Goal: Task Accomplishment & Management: Manage account settings

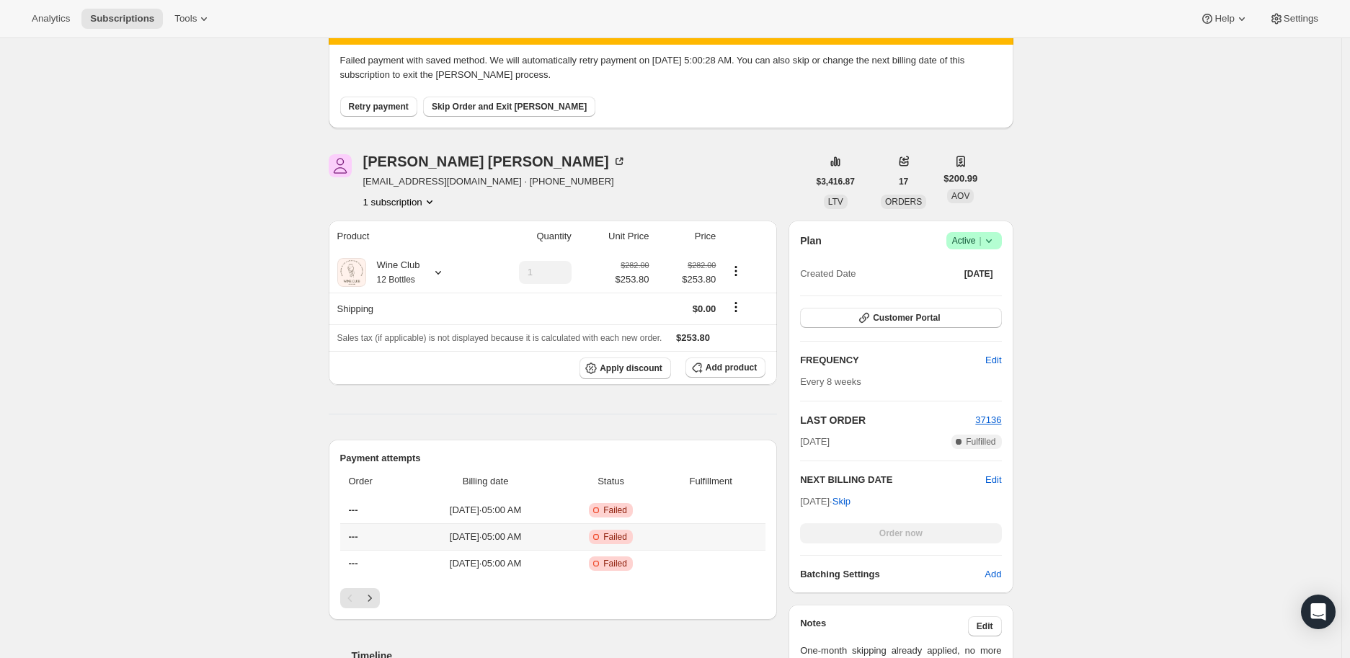
scroll to position [160, 0]
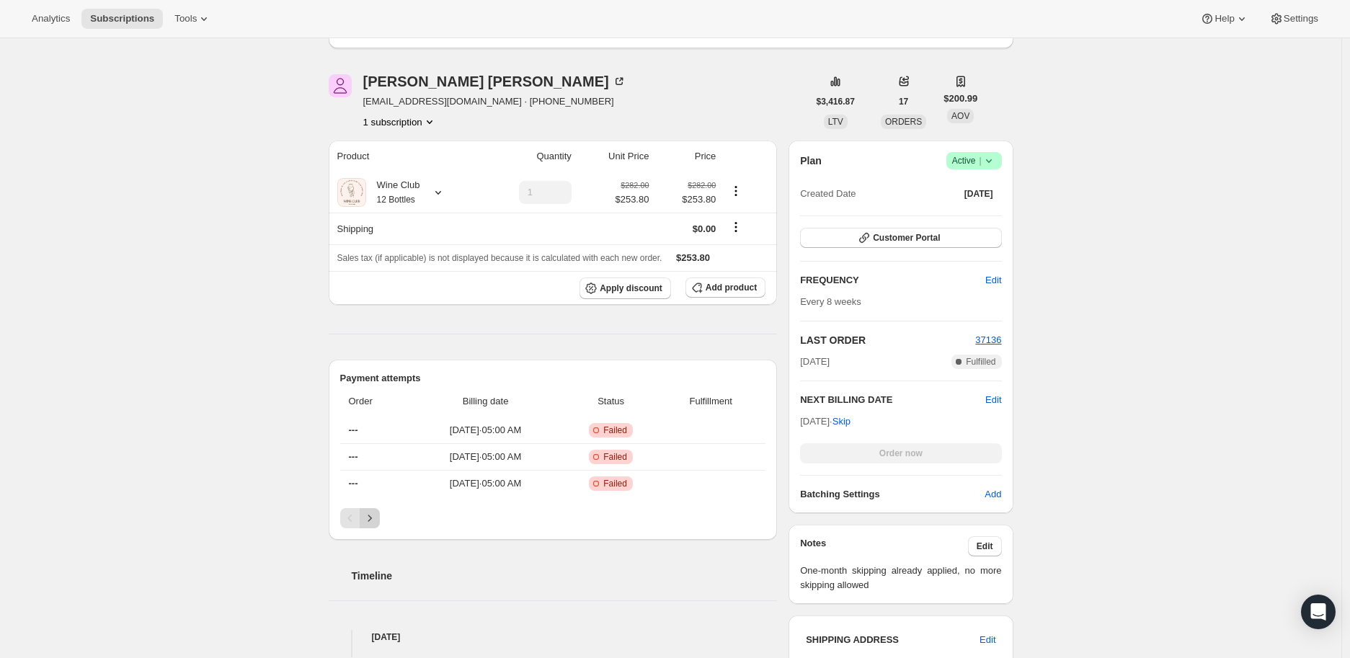
click at [370, 518] on icon "Next" at bounding box center [370, 518] width 14 height 14
click at [354, 516] on icon "Previous" at bounding box center [350, 518] width 14 height 14
click at [995, 159] on icon at bounding box center [989, 161] width 14 height 14
click at [986, 208] on span "Cancel subscription" at bounding box center [978, 213] width 81 height 11
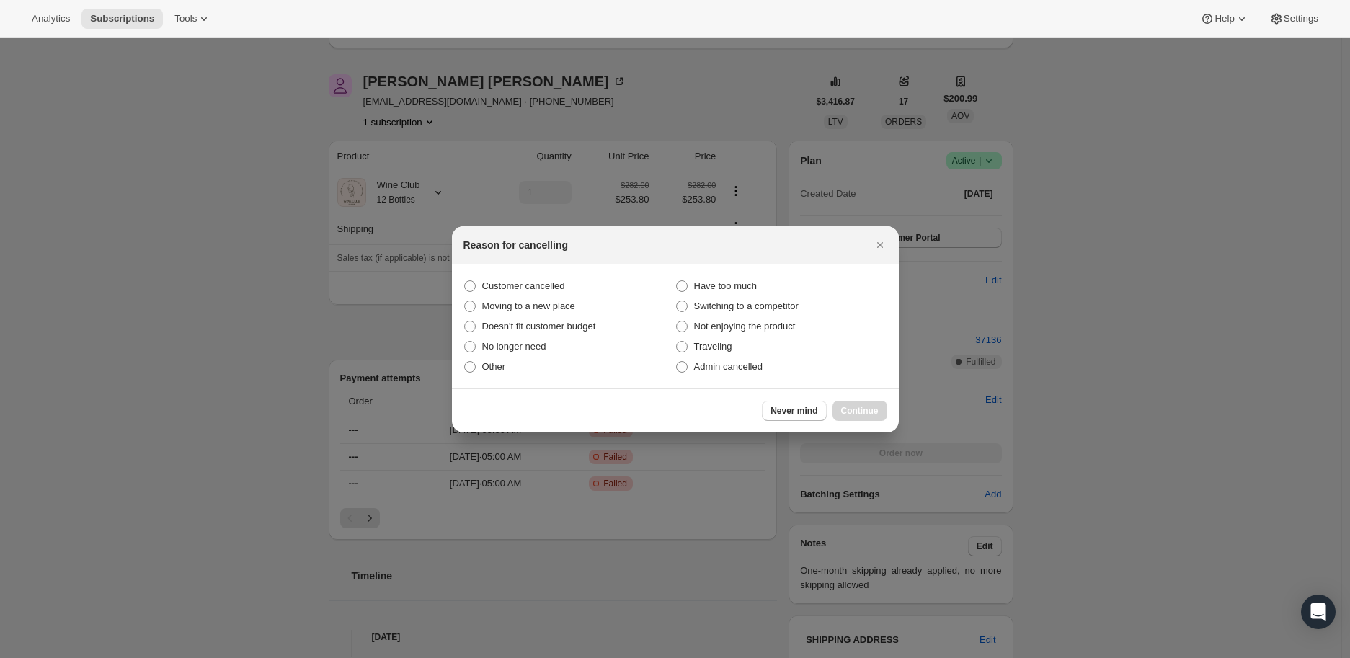
drag, startPoint x: 683, startPoint y: 368, endPoint x: 757, endPoint y: 379, distance: 75.1
click at [683, 368] on span ":rbh:" at bounding box center [682, 367] width 12 height 12
click at [677, 362] on input "Admin cancelled" at bounding box center [676, 361] width 1 height 1
radio input "true"
click at [859, 409] on span "Continue" at bounding box center [859, 411] width 37 height 12
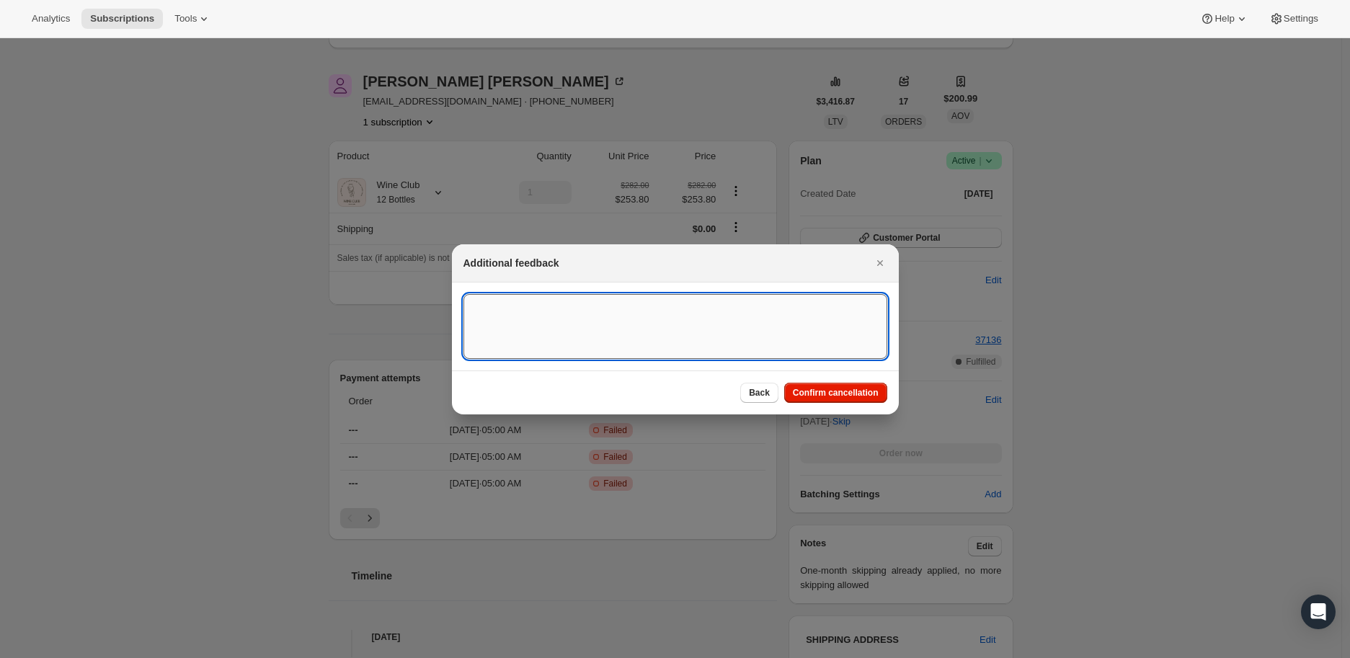
click at [546, 328] on textarea ":rbh:" at bounding box center [676, 326] width 424 height 65
type textarea "Payment method failed"
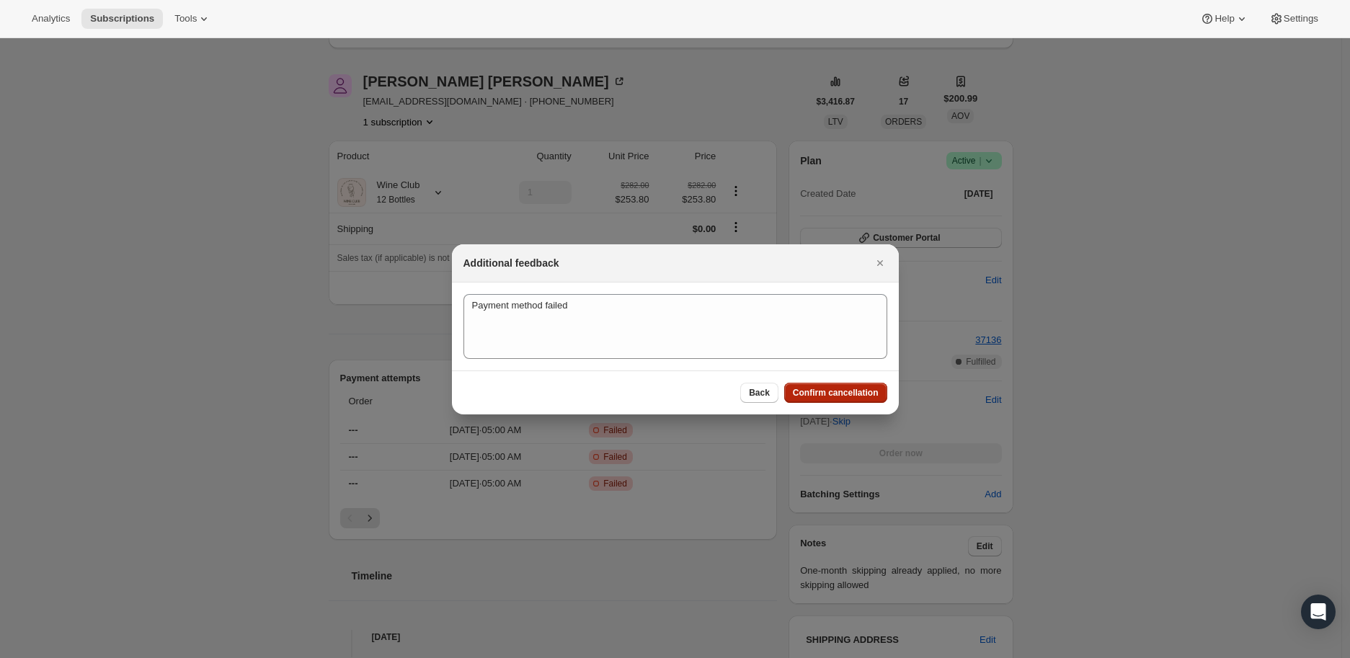
click at [829, 389] on span "Confirm cancellation" at bounding box center [836, 393] width 86 height 12
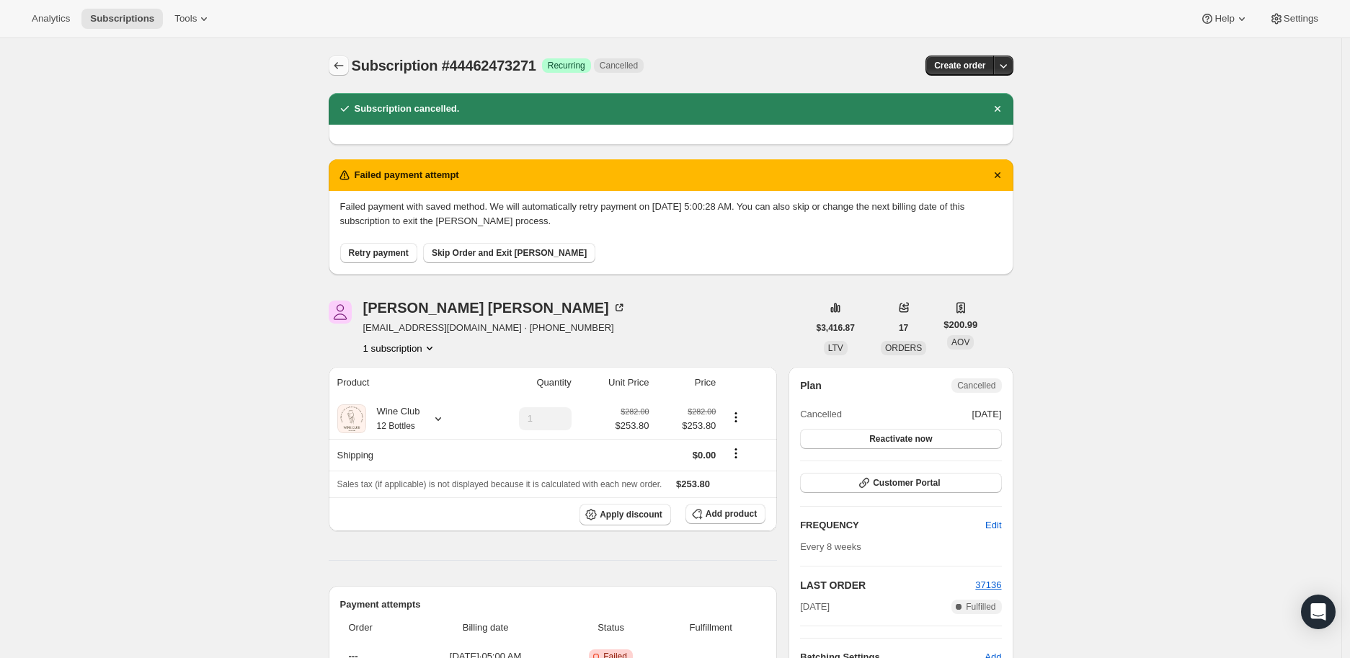
click at [342, 63] on icon "Subscriptions" at bounding box center [339, 65] width 14 height 14
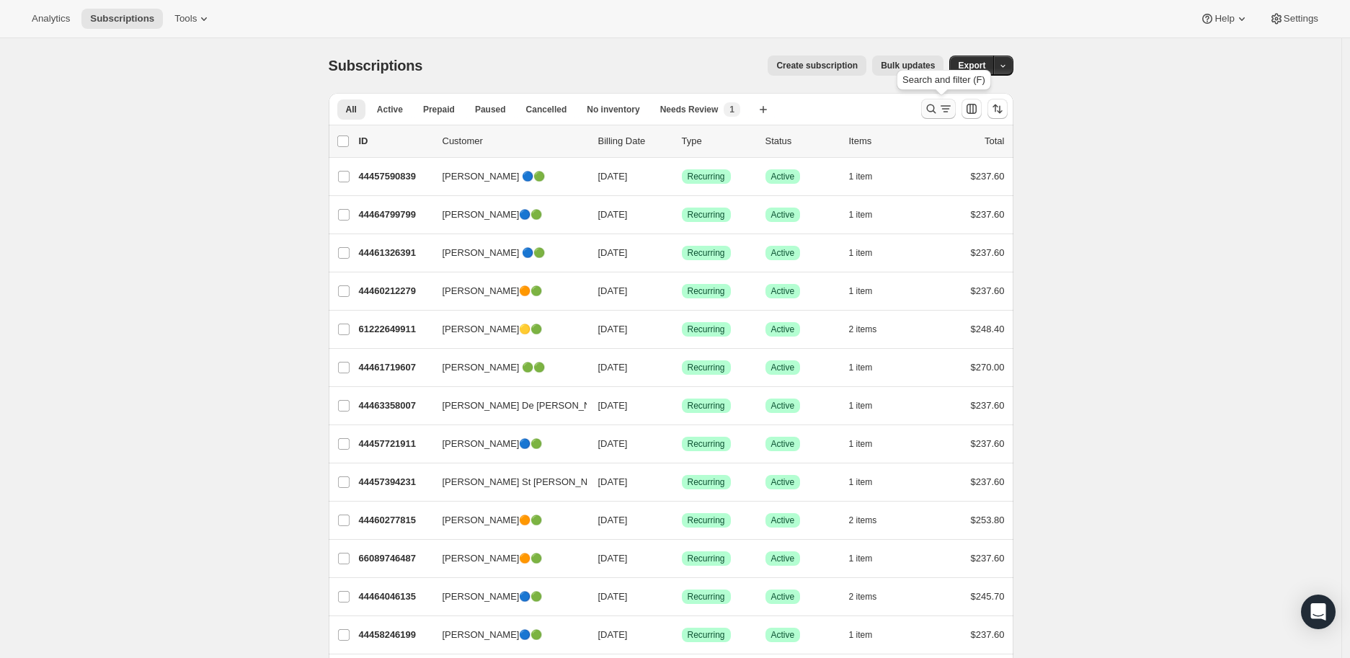
click at [932, 107] on icon "Search and filter results" at bounding box center [931, 109] width 14 height 14
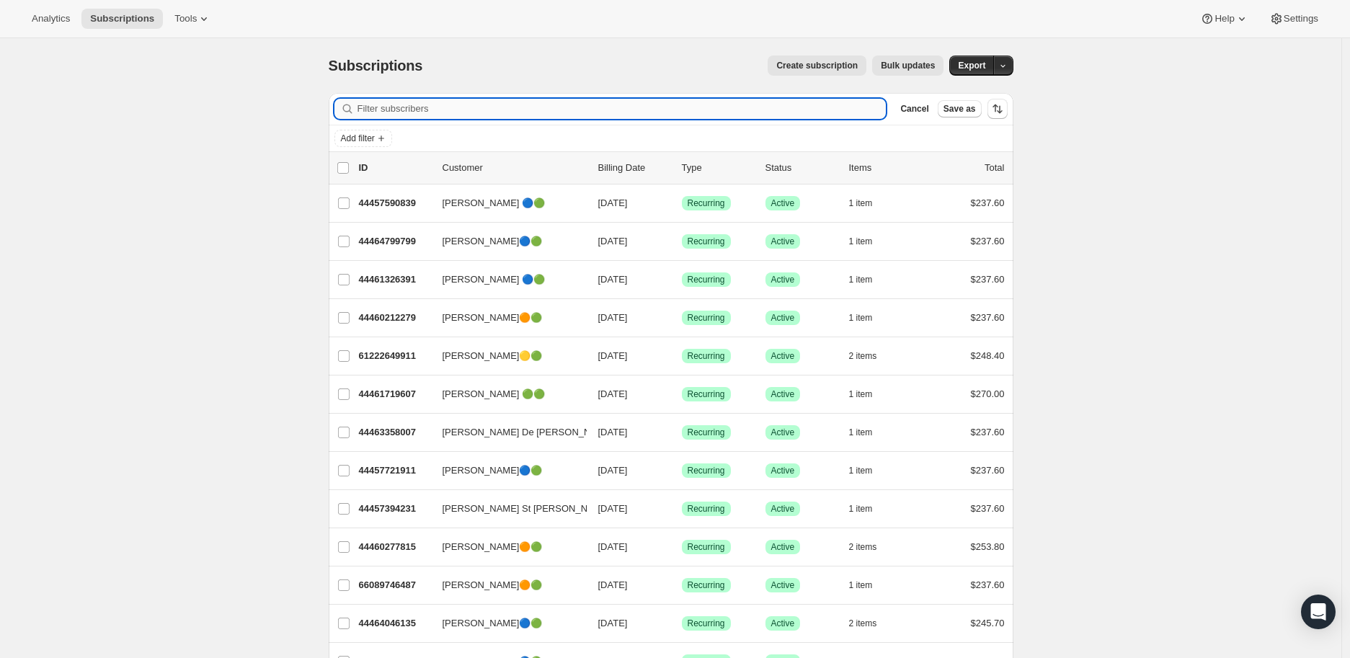
click at [391, 111] on input "Filter subscribers" at bounding box center [622, 109] width 529 height 20
paste input "[PERSON_NAME]"
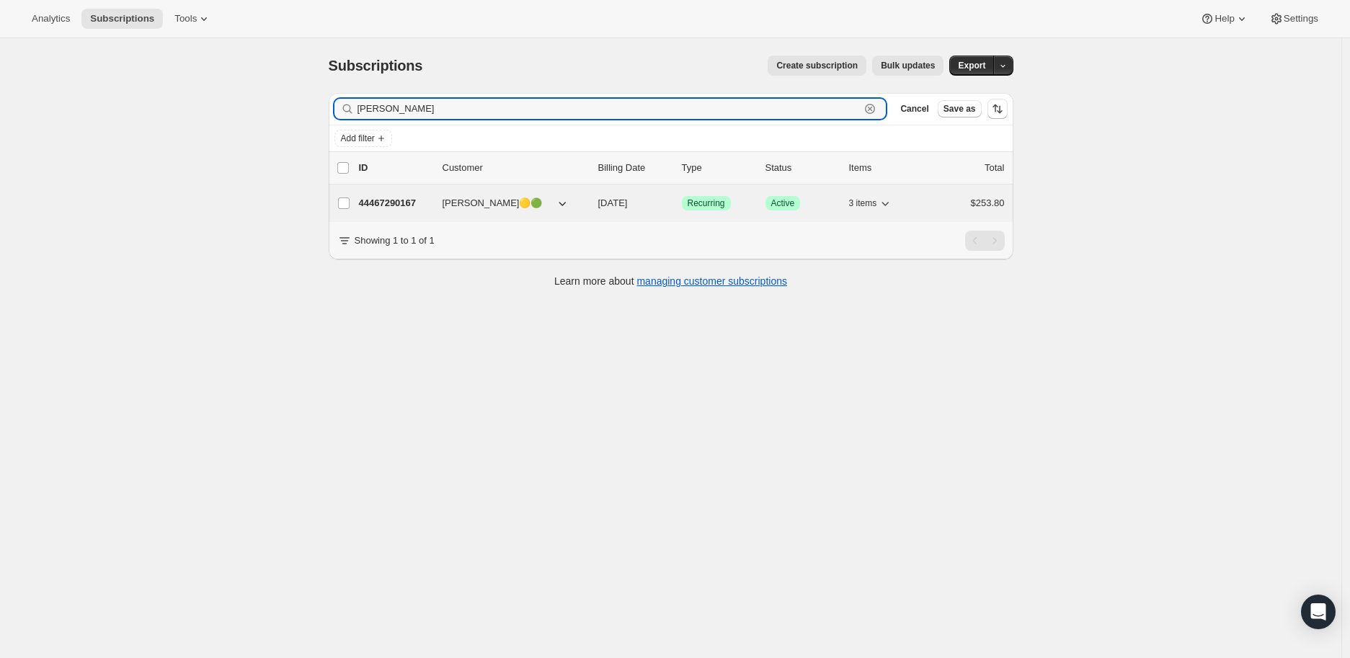
type input "[PERSON_NAME]"
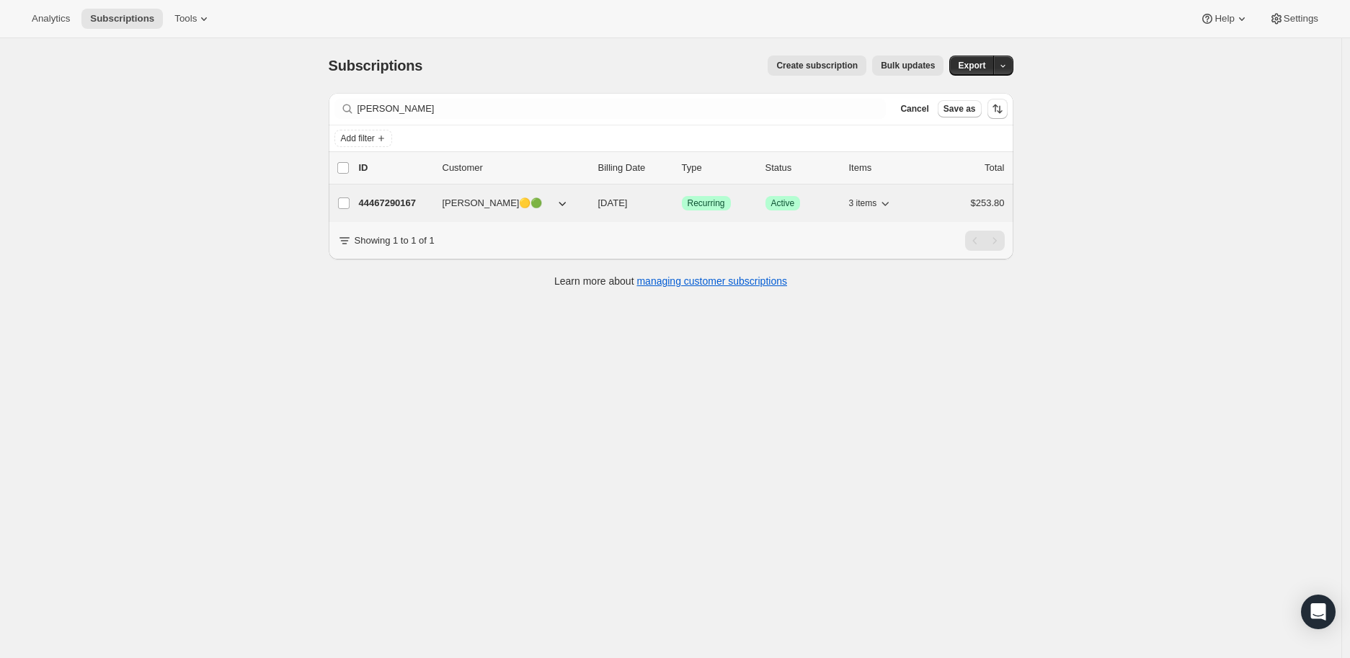
click at [393, 198] on p "44467290167" at bounding box center [395, 203] width 72 height 14
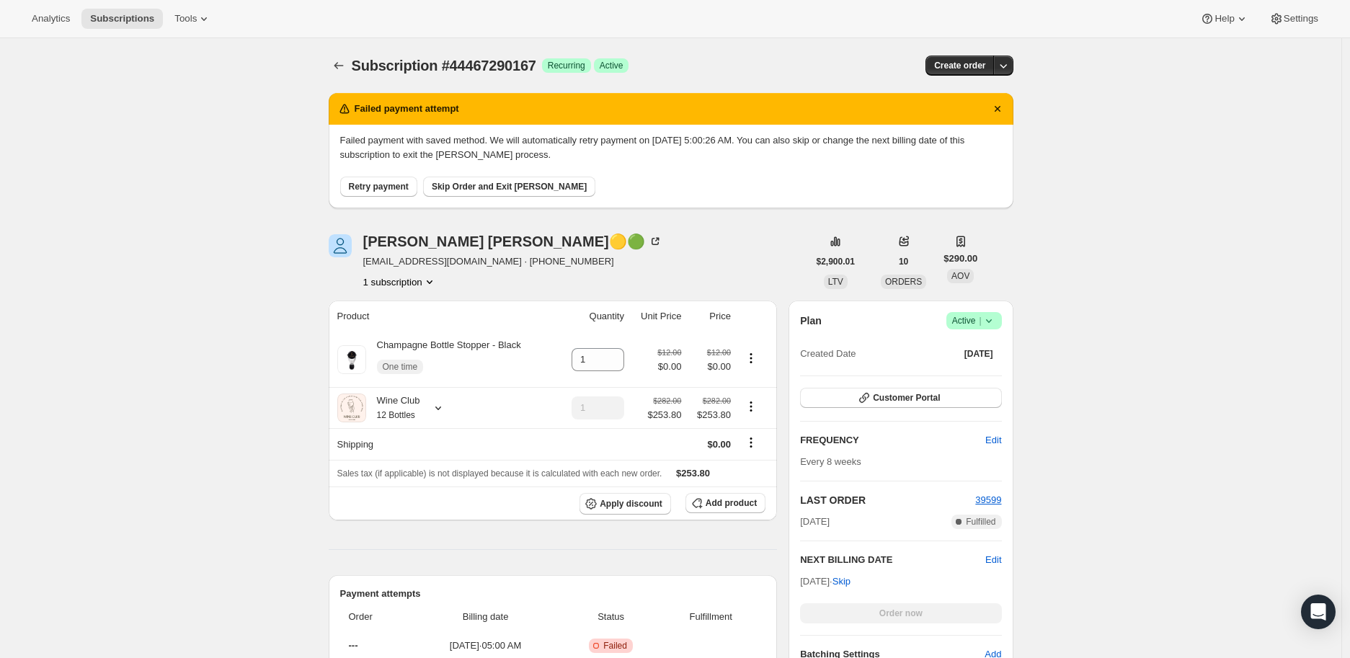
scroll to position [80, 0]
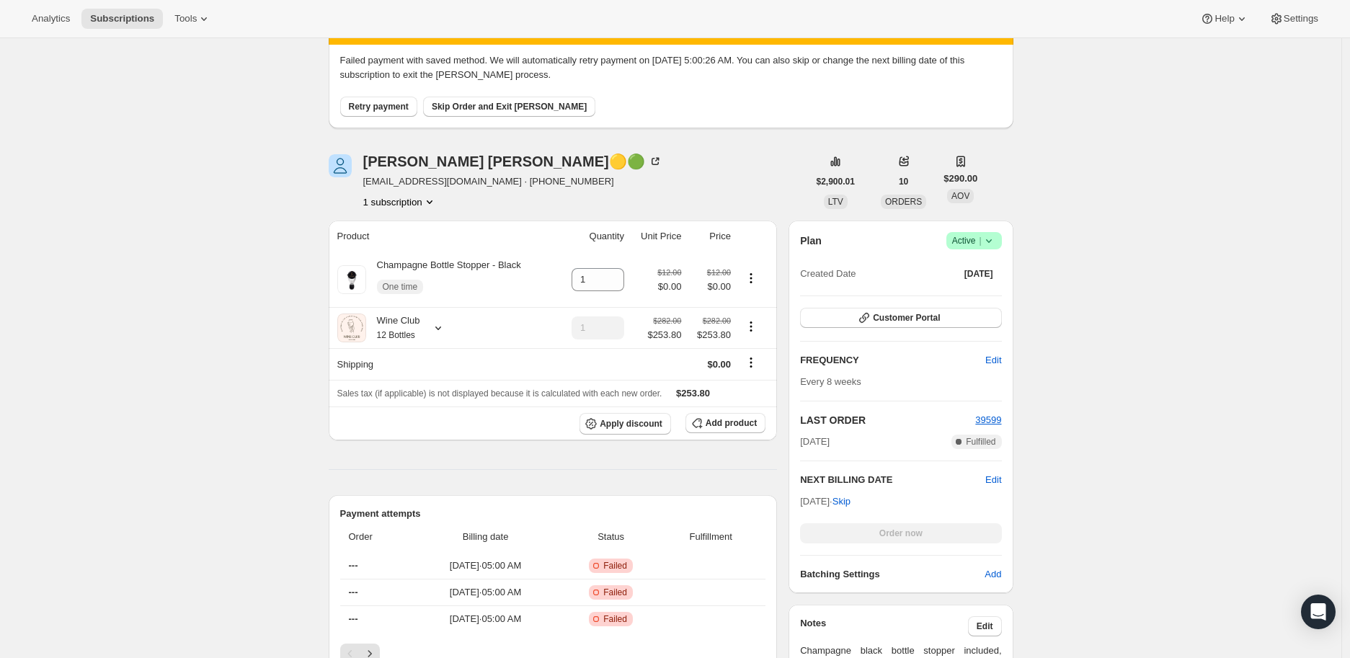
click at [993, 236] on icon at bounding box center [989, 241] width 14 height 14
click at [975, 292] on span "Cancel subscription" at bounding box center [978, 293] width 81 height 11
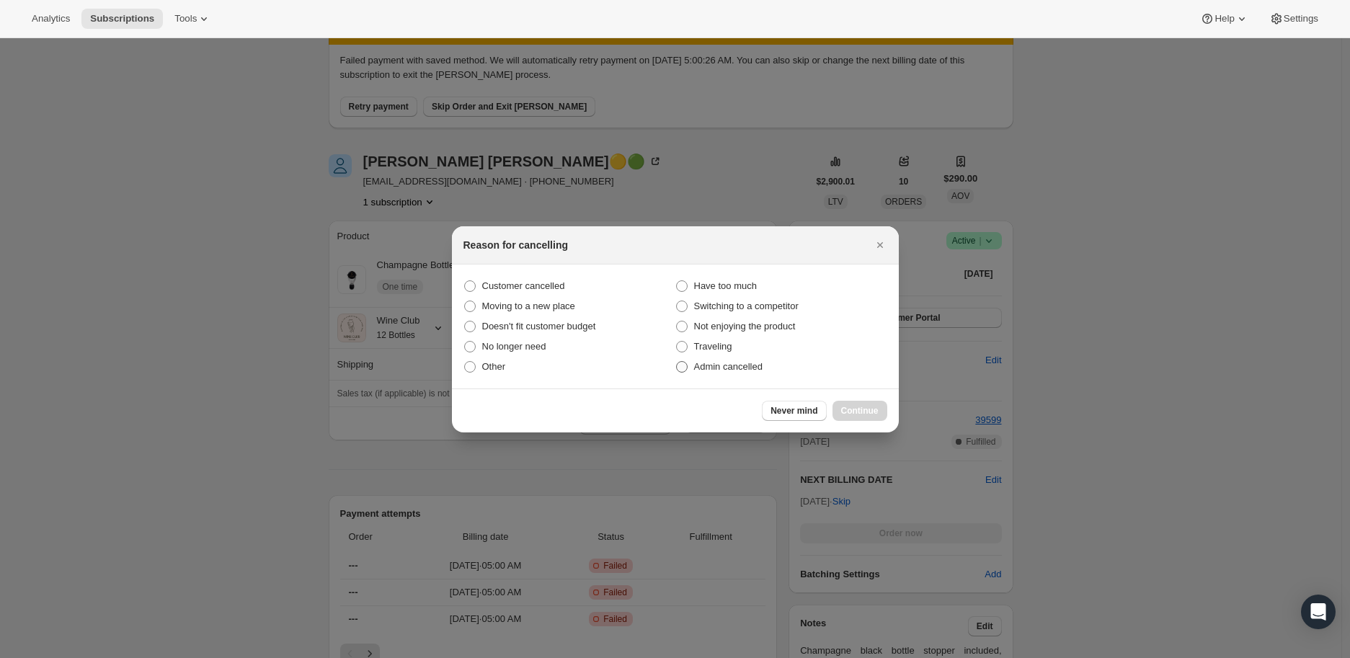
click at [685, 368] on span ":rtl:" at bounding box center [682, 367] width 12 height 12
click at [677, 362] on input "Admin cancelled" at bounding box center [676, 361] width 1 height 1
radio input "true"
click at [856, 407] on span "Continue" at bounding box center [859, 411] width 37 height 12
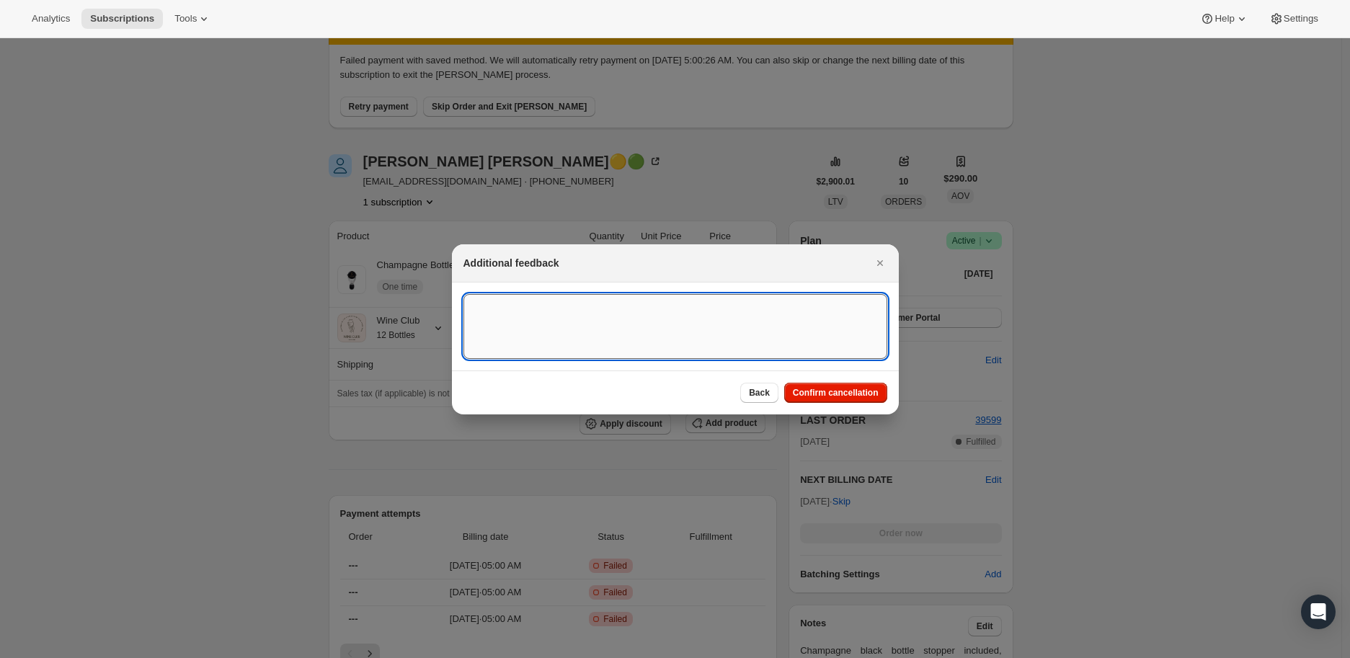
click at [490, 309] on textarea ":rtl:" at bounding box center [676, 326] width 424 height 65
paste textarea "We are gonna pause for a min. I’ll Hit you back with new cc info when we need t…"
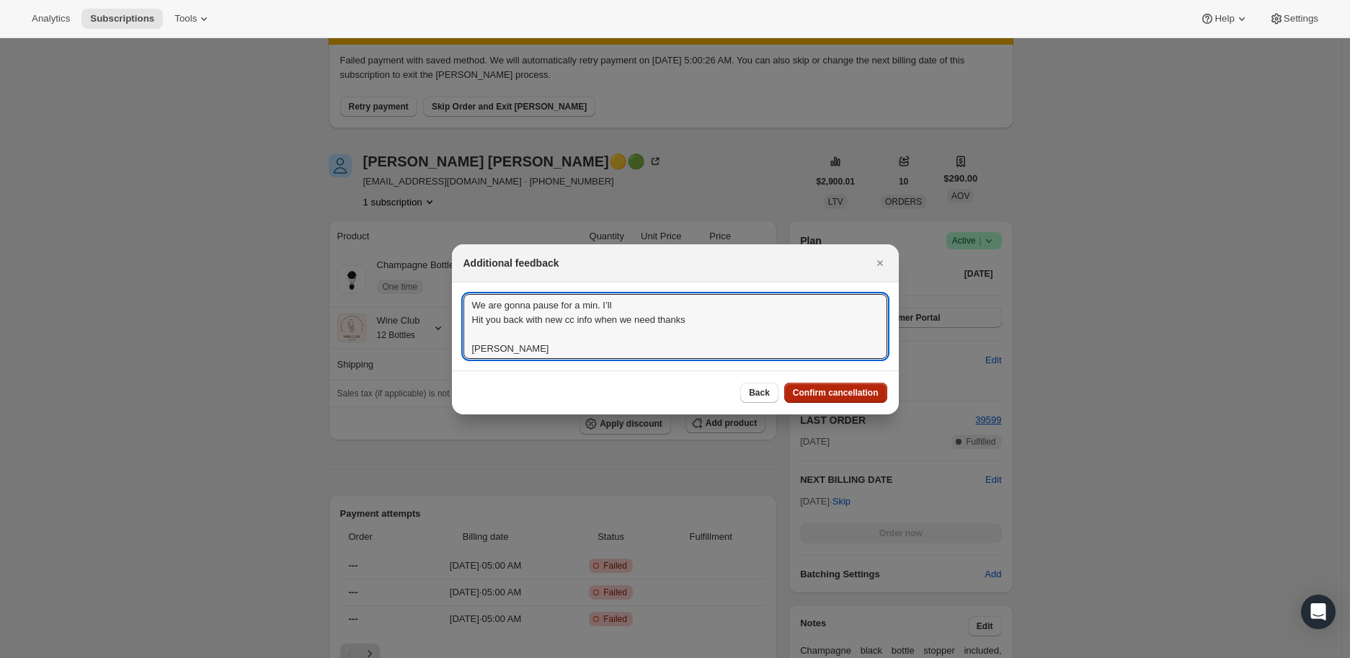
type textarea "We are gonna pause for a min. I’ll Hit you back with new cc info when we need t…"
click at [840, 392] on span "Confirm cancellation" at bounding box center [836, 393] width 86 height 12
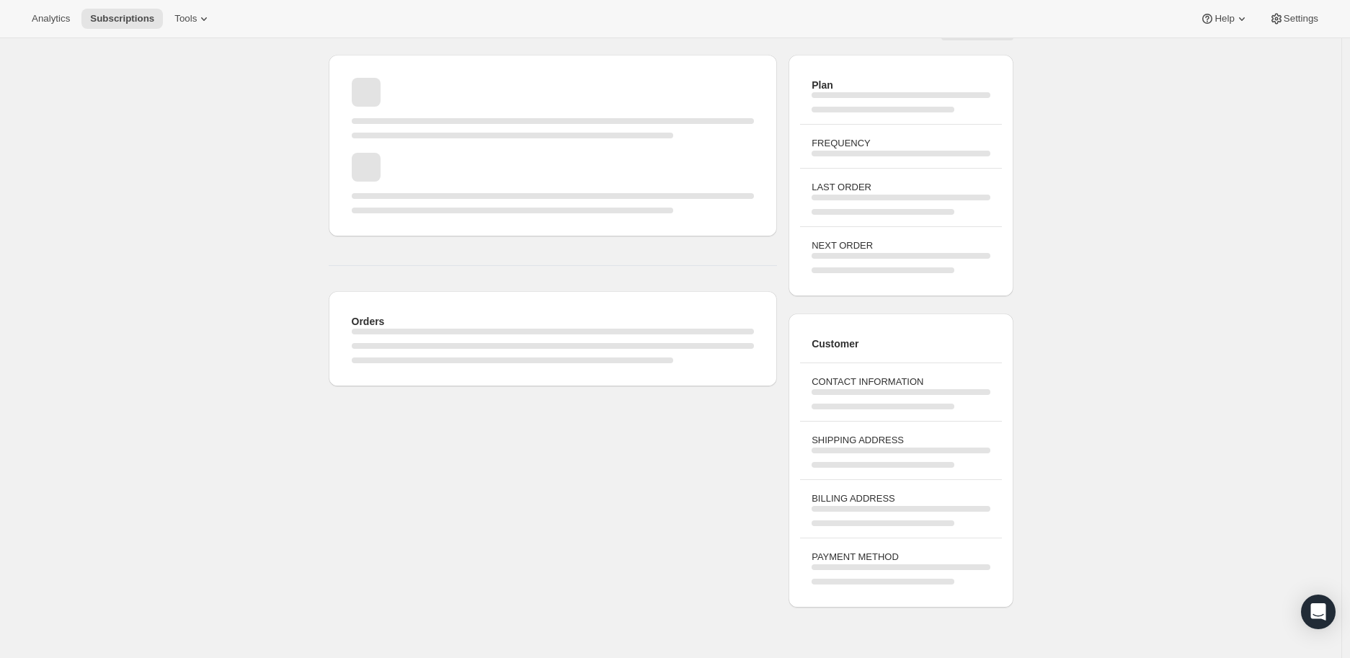
scroll to position [80, 0]
